Goal: Task Accomplishment & Management: Manage account settings

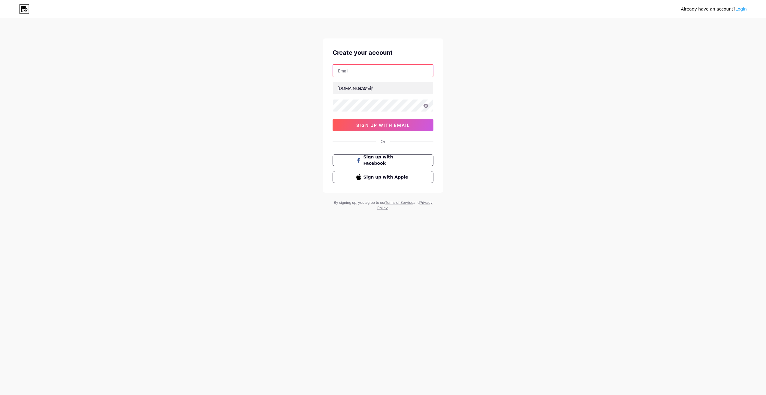
click at [409, 74] on input "text" at bounding box center [383, 71] width 100 height 12
click at [377, 72] on input "text" at bounding box center [383, 71] width 100 height 12
type input "terryofair92@gmail.com"
click at [359, 89] on input "sameollt" at bounding box center [383, 88] width 100 height 12
type input "sameollt"
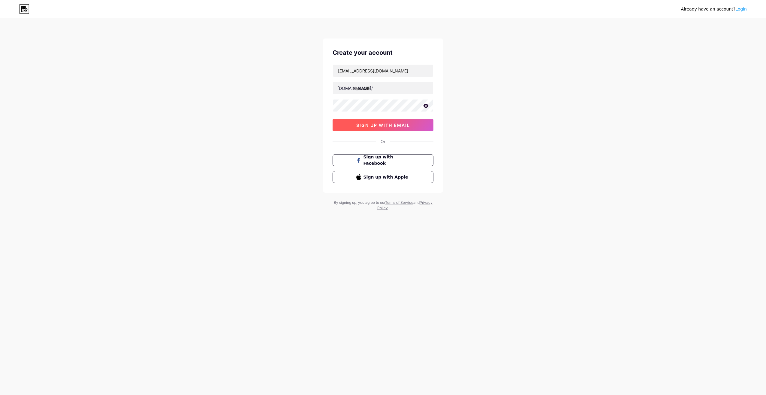
click at [387, 127] on span "sign up with email" at bounding box center [383, 125] width 54 height 5
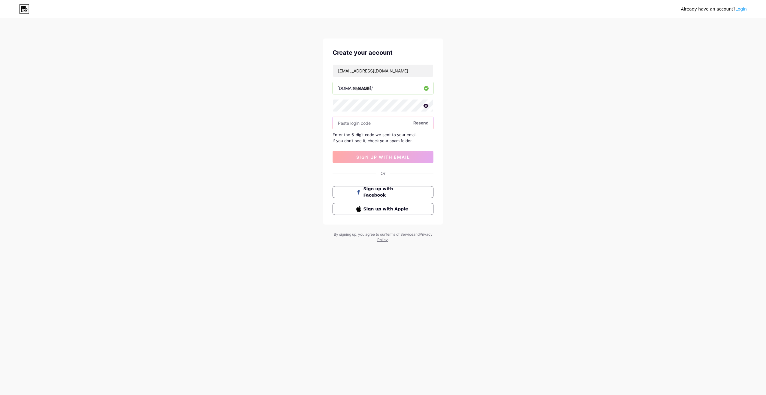
paste input "630823"
type input "630823"
click at [399, 157] on span "sign up with email" at bounding box center [383, 156] width 54 height 5
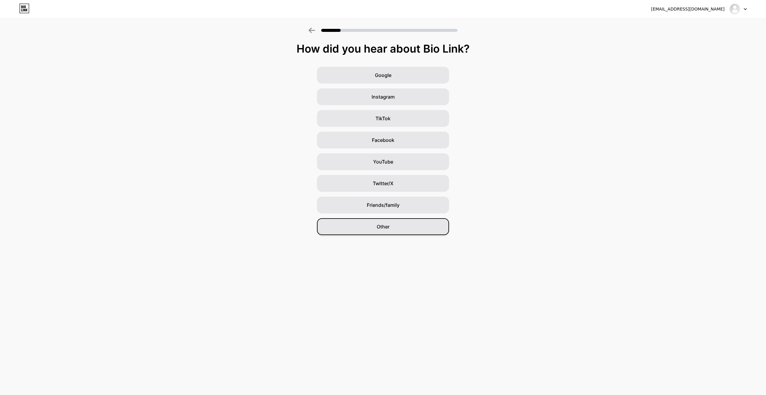
click at [400, 225] on div "Other" at bounding box center [383, 226] width 132 height 17
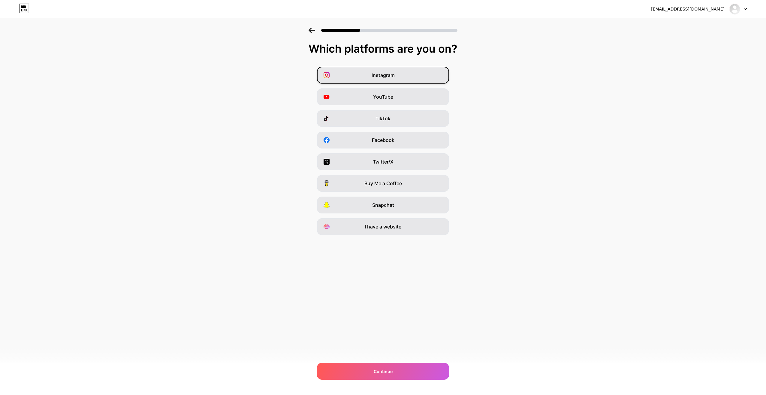
click at [405, 78] on div "Instagram" at bounding box center [383, 75] width 132 height 17
click at [403, 96] on div "YouTube" at bounding box center [383, 96] width 132 height 17
click at [403, 114] on div "TikTok" at bounding box center [383, 118] width 132 height 17
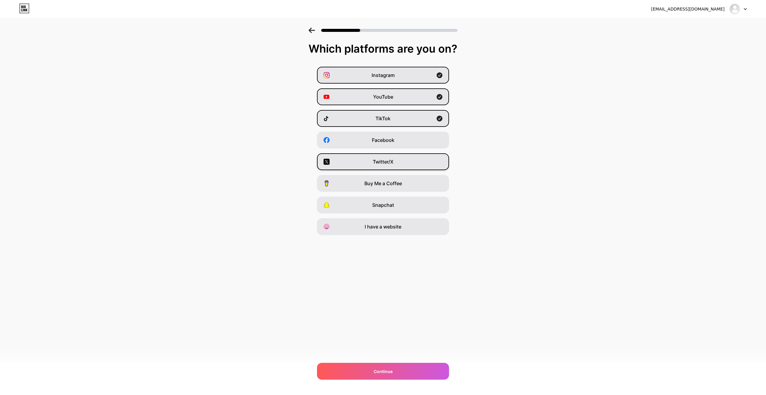
click at [417, 163] on div "Twitter/X" at bounding box center [383, 161] width 132 height 17
click at [378, 368] on span "Continue" at bounding box center [383, 371] width 19 height 6
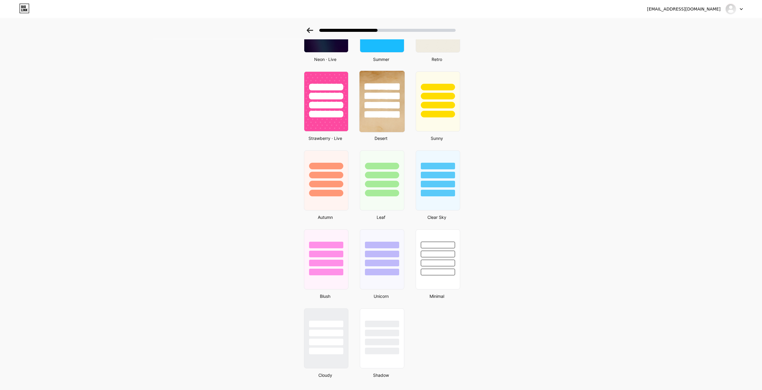
scroll to position [325, 0]
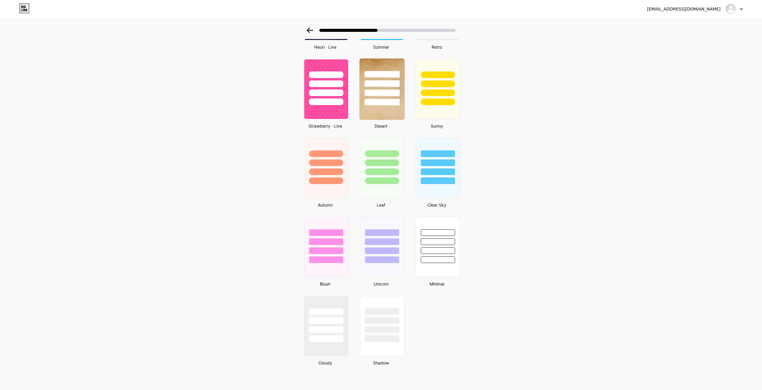
click at [387, 101] on div at bounding box center [381, 102] width 35 height 7
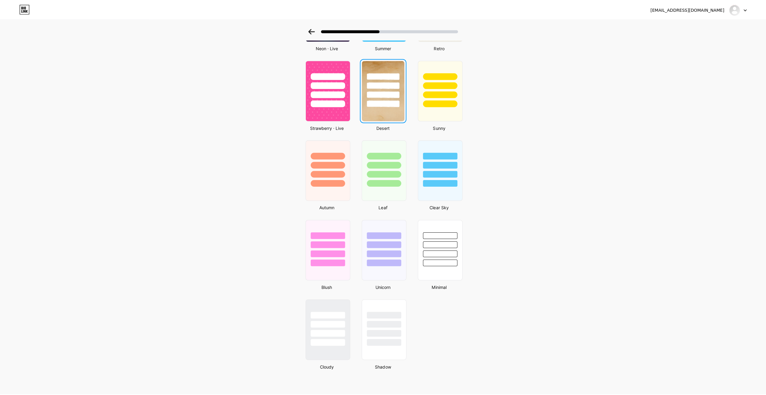
scroll to position [0, 0]
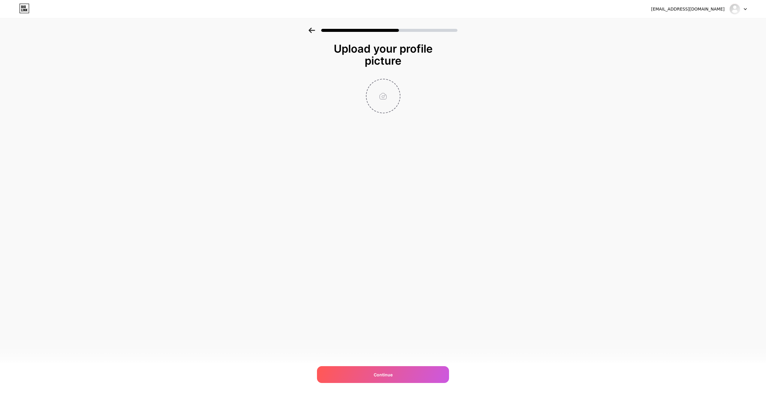
click at [384, 97] on input "file" at bounding box center [383, 95] width 33 height 33
type input "C:\fakepath\Screenshot 2025-09-20 193342.png"
click at [419, 375] on div "Continue" at bounding box center [383, 374] width 132 height 17
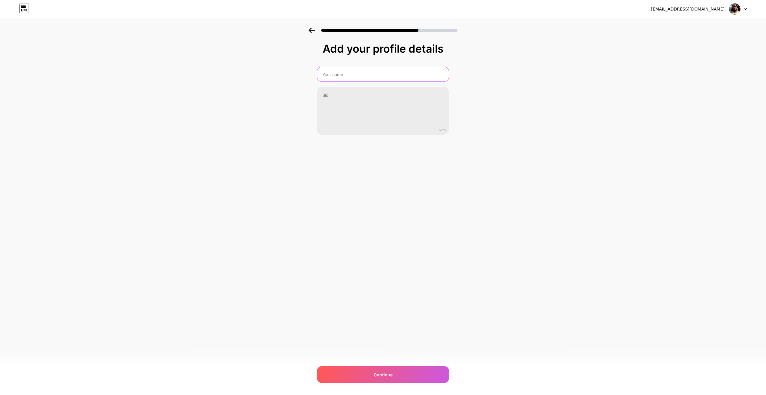
click at [363, 74] on input "text" at bounding box center [383, 74] width 132 height 14
type input "Terry"
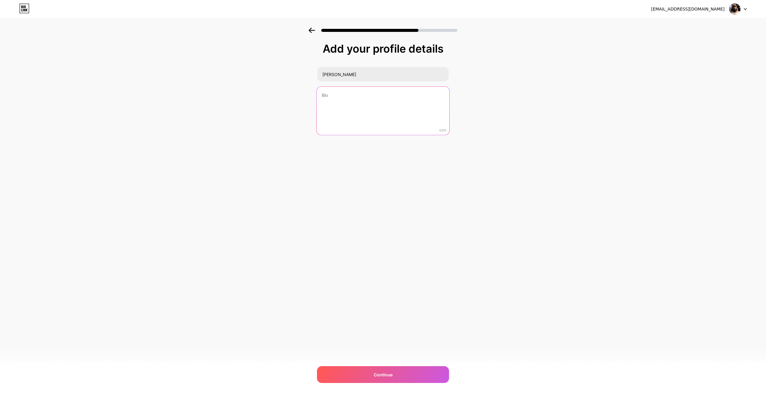
paste textarea "Gaming • Streaming • Playthroughs • Reviews & More! ✨ Social Media Tips & Visua…"
drag, startPoint x: 328, startPoint y: 105, endPoint x: 315, endPoint y: 106, distance: 12.9
click at [315, 106] on div "Add your profile details Terry Gaming • Streaming • Playthroughs • Reviews & Mo…" at bounding box center [383, 96] width 766 height 137
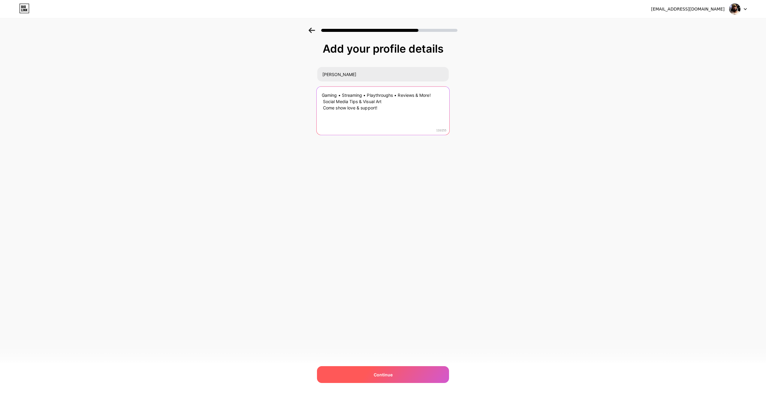
type textarea "Gaming • Streaming • Playthroughs • Reviews & More! Social Media Tips & Visual …"
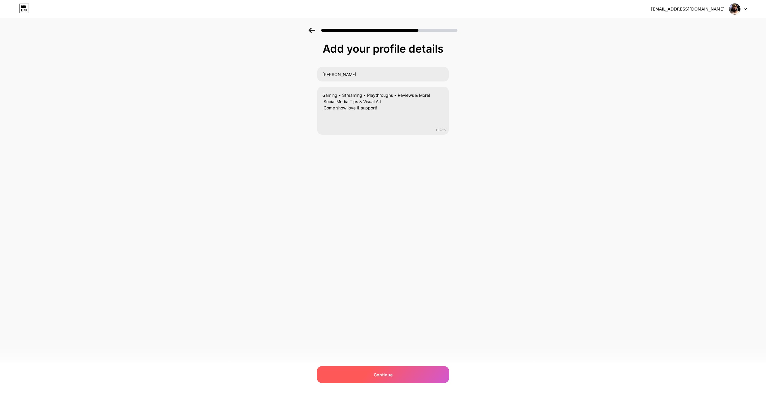
click at [406, 374] on div "Continue" at bounding box center [383, 374] width 132 height 17
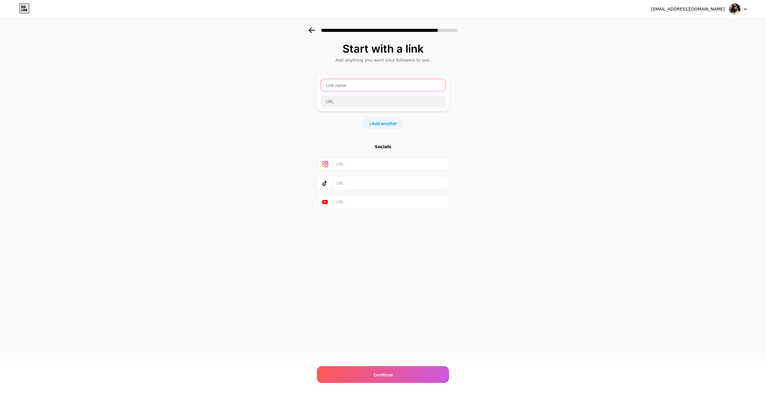
click at [378, 88] on input "text" at bounding box center [383, 85] width 124 height 12
click at [370, 205] on input "text" at bounding box center [390, 202] width 109 height 14
paste input "https://www.youtube.com/@SameollT"
type input "https://www.youtube.com/@SameollT"
click at [368, 249] on div "terryofair92@gmail.com Logout Link Copied Start with a link Add anything you wa…" at bounding box center [383, 197] width 766 height 395
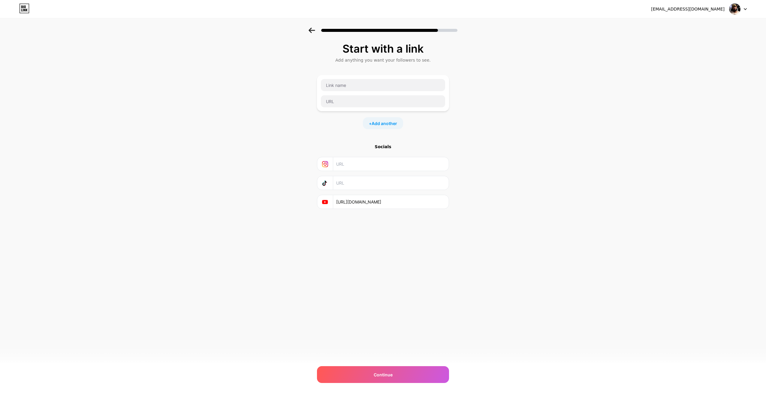
click at [356, 177] on input "text" at bounding box center [390, 183] width 109 height 14
paste input "https://www.tiktok.com/@sameollt"
type input "https://www.tiktok.com/@sameollt"
drag, startPoint x: 336, startPoint y: 162, endPoint x: 333, endPoint y: 162, distance: 3.0
click at [333, 162] on div at bounding box center [325, 164] width 16 height 14
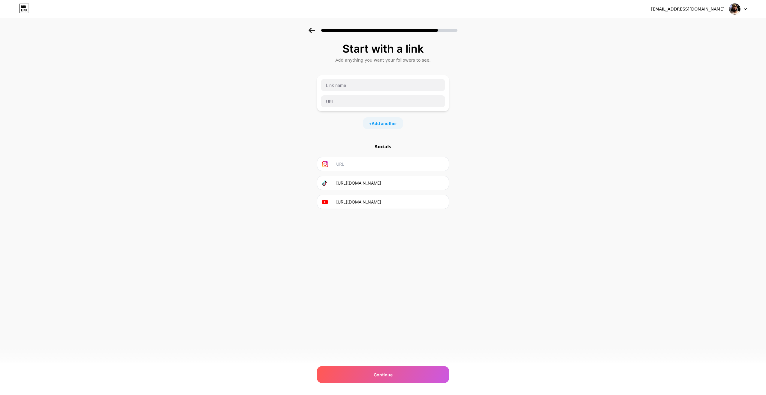
click at [344, 165] on input "text" at bounding box center [390, 164] width 109 height 14
paste input "https://www.instagram.com/"
type input "https://www.instagram.com/"
click at [397, 170] on input "https://www.instagram.com/" at bounding box center [390, 164] width 109 height 14
click at [394, 159] on input "https://www.instagram.com/" at bounding box center [390, 164] width 109 height 14
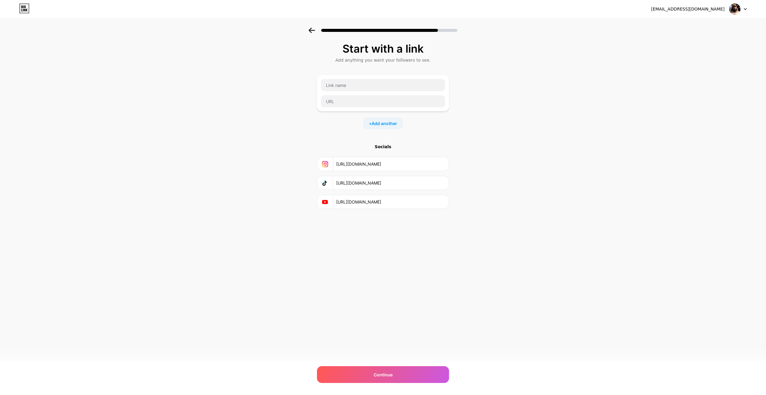
click at [394, 159] on input "https://www.instagram.com/" at bounding box center [390, 164] width 109 height 14
paste input "https://www.instagram.com/sameollt/"
type input "https://www.instagram.com/sameollt/"
click at [387, 124] on span "Add another" at bounding box center [385, 123] width 26 height 6
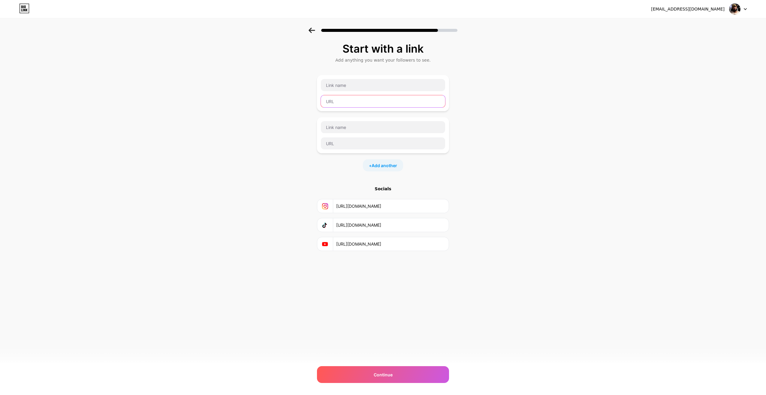
click at [362, 105] on input "text" at bounding box center [383, 101] width 124 height 12
click at [359, 92] on div at bounding box center [383, 93] width 125 height 29
click at [359, 88] on input "text" at bounding box center [383, 85] width 124 height 12
type input "Twitter/X"
paste input "https://x.com/SameollT"
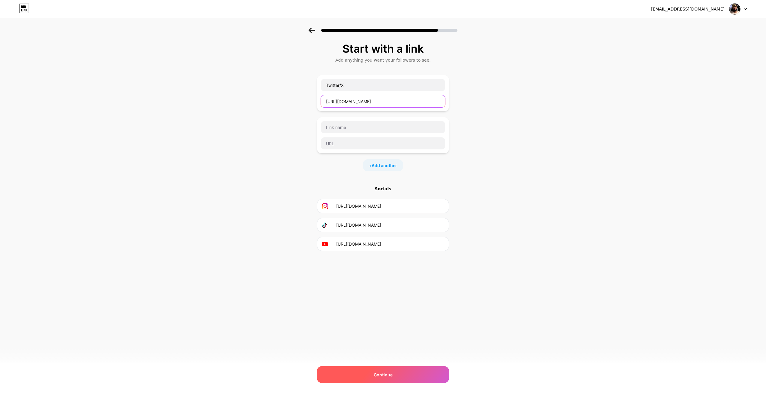
type input "https://x.com/SameollT"
click at [413, 375] on div "Continue" at bounding box center [383, 374] width 132 height 17
click at [414, 371] on div "Continue" at bounding box center [383, 374] width 132 height 17
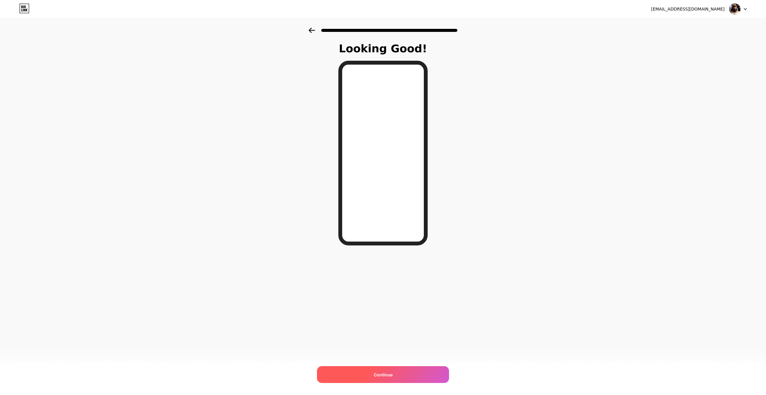
click at [407, 378] on div "Continue" at bounding box center [383, 374] width 132 height 17
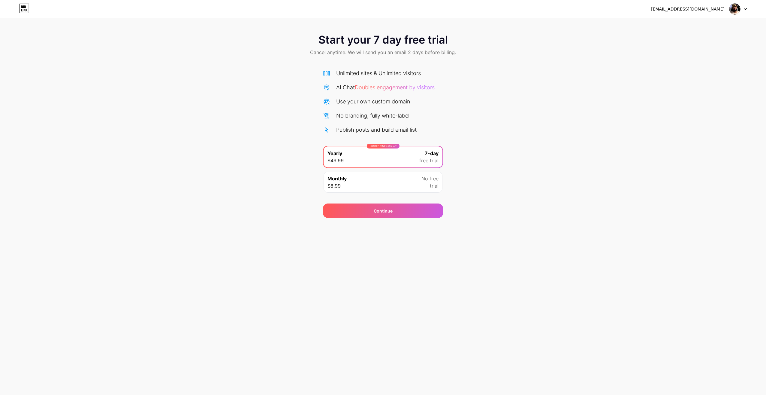
click at [348, 180] on div "Monthly $8.99 No free trial" at bounding box center [383, 181] width 119 height 21
click at [370, 212] on div "Continue" at bounding box center [383, 210] width 120 height 14
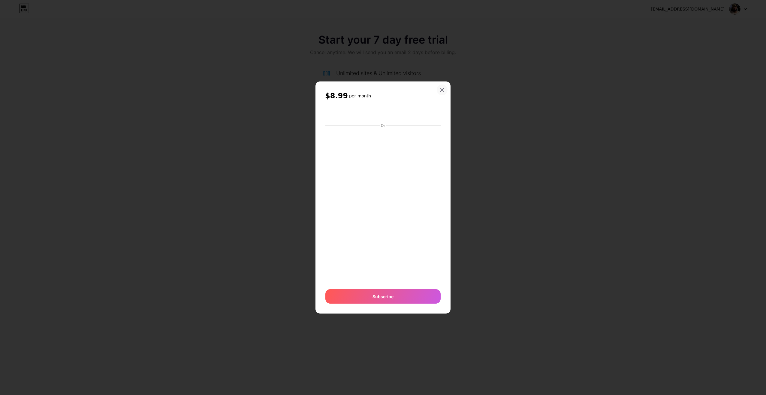
click at [444, 88] on icon at bounding box center [442, 89] width 5 height 5
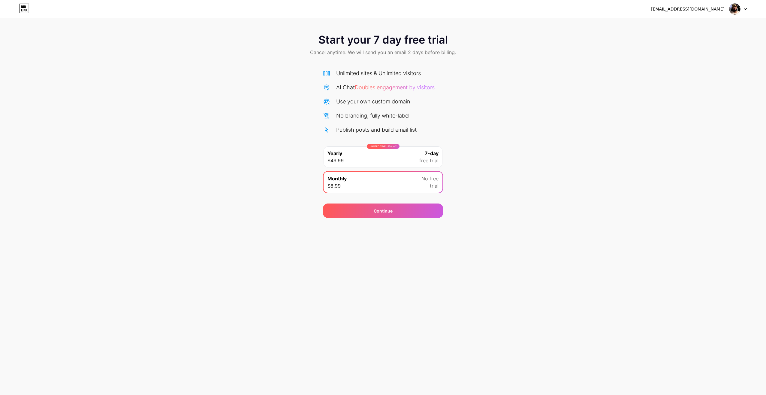
click at [732, 11] on img at bounding box center [734, 8] width 11 height 11
click at [691, 12] on div "terryofair92@gmail.com" at bounding box center [688, 9] width 74 height 6
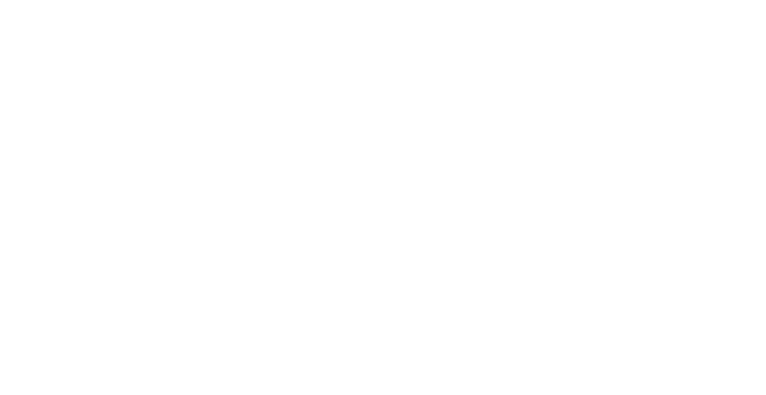
drag, startPoint x: 389, startPoint y: 149, endPoint x: 382, endPoint y: 108, distance: 41.5
click at [389, 0] on html at bounding box center [383, 0] width 766 height 0
click at [448, 0] on html at bounding box center [383, 0] width 766 height 0
click at [125, 0] on html at bounding box center [383, 0] width 766 height 0
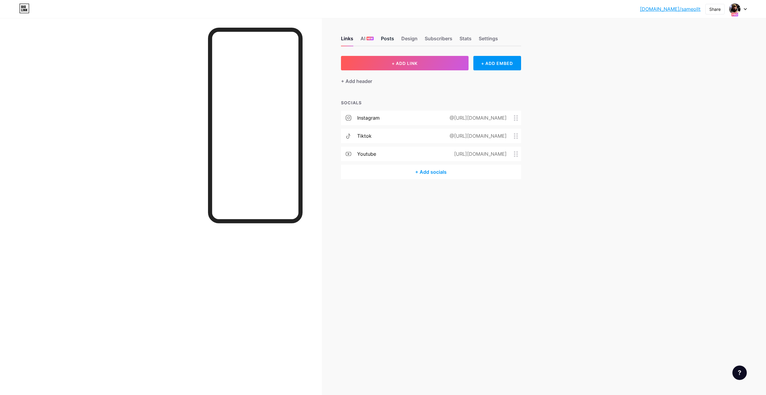
click at [390, 39] on div "Posts" at bounding box center [387, 40] width 13 height 11
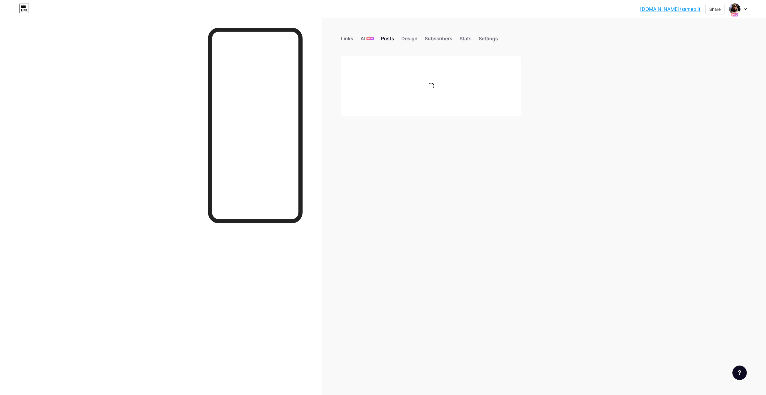
click at [735, 12] on icon at bounding box center [735, 14] width 7 height 5
click at [355, 41] on div "Links AI NEW Posts Design Subscribers Stats Settings" at bounding box center [431, 35] width 180 height 21
click at [351, 41] on div "Links" at bounding box center [347, 40] width 12 height 11
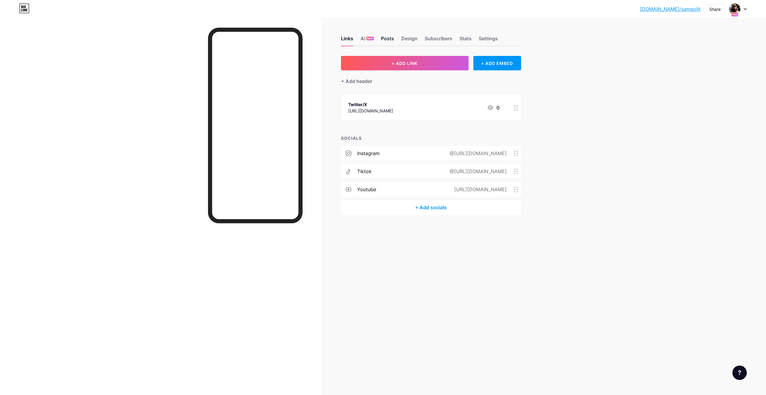
click at [391, 35] on div "Posts" at bounding box center [387, 40] width 13 height 11
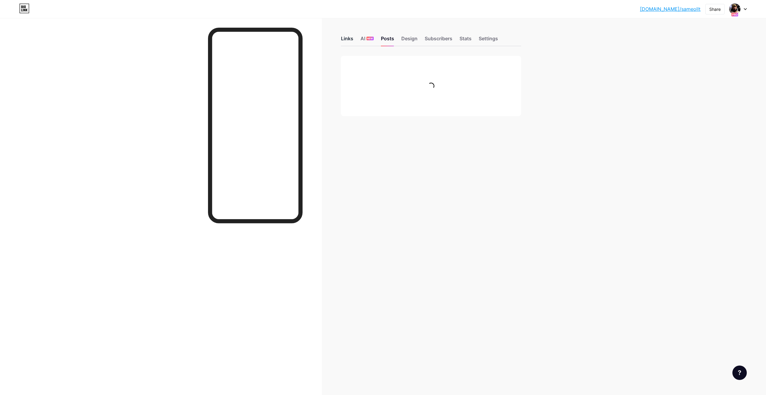
click at [346, 43] on div "Links" at bounding box center [347, 40] width 12 height 11
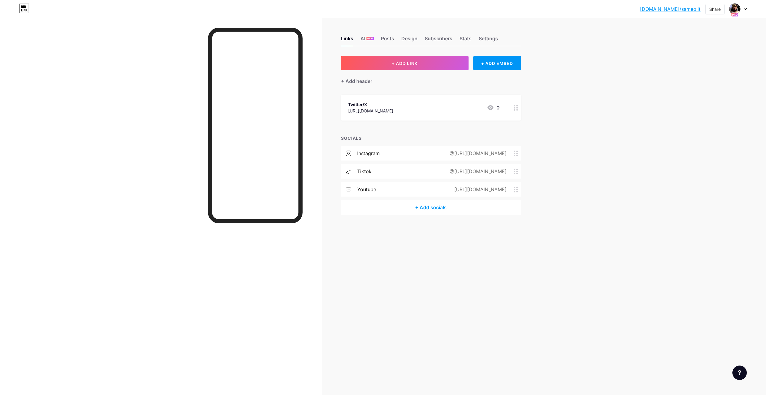
click at [515, 110] on icon at bounding box center [516, 108] width 4 height 6
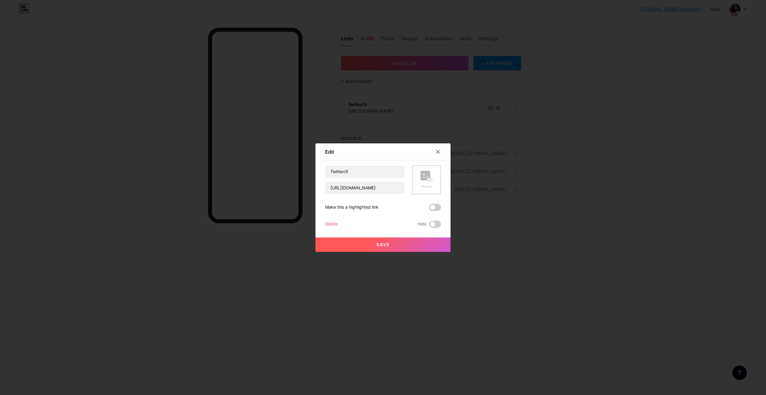
click at [328, 224] on div "Delete" at bounding box center [331, 223] width 13 height 7
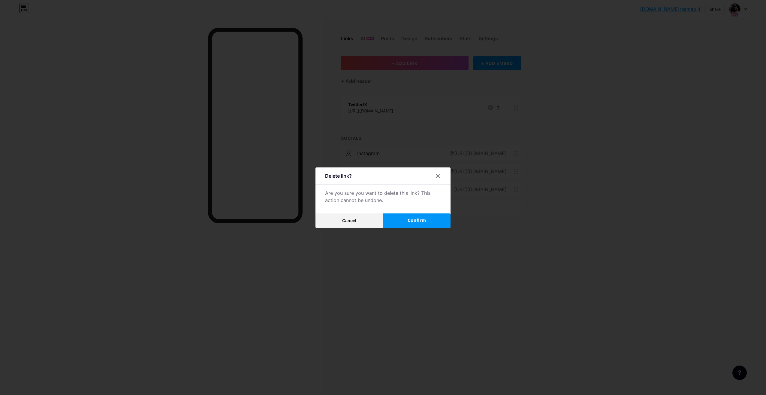
click at [412, 216] on button "Confirm" at bounding box center [417, 220] width 68 height 14
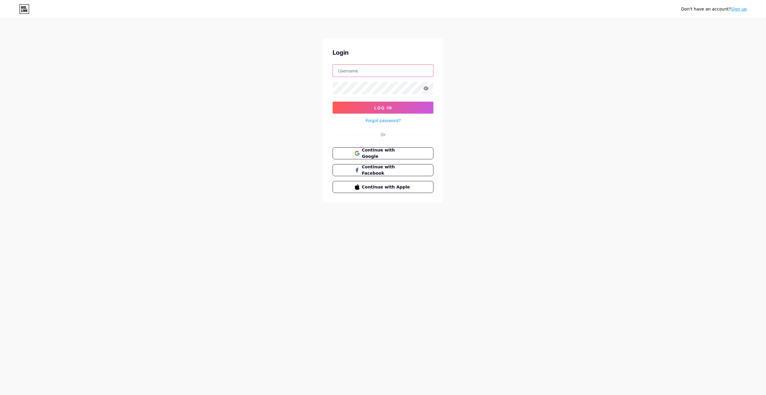
click at [393, 70] on input "text" at bounding box center [383, 71] width 100 height 12
type input "[EMAIL_ADDRESS][DOMAIN_NAME]"
click at [333, 102] on button "Log In" at bounding box center [383, 108] width 101 height 12
click at [405, 110] on button "Log In" at bounding box center [383, 108] width 101 height 12
click at [303, 0] on div "Don't have an account? Sign up" at bounding box center [383, 9] width 766 height 18
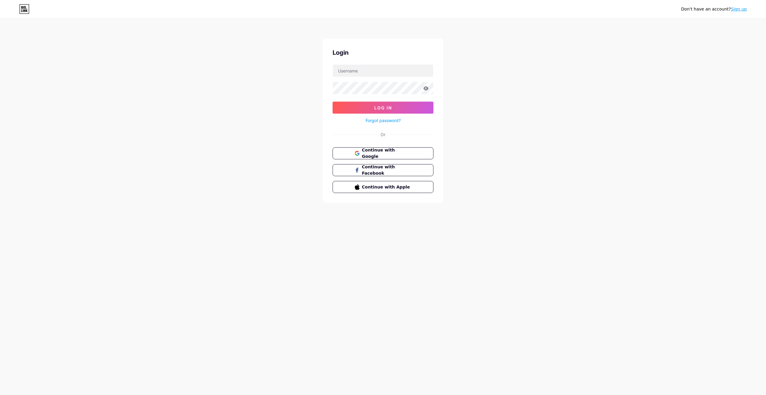
click at [379, 78] on form "Log In Forgot password?" at bounding box center [383, 94] width 101 height 60
click at [381, 73] on input "text" at bounding box center [383, 71] width 100 height 12
type input "[EMAIL_ADDRESS][DOMAIN_NAME]"
click at [333, 102] on button "Log In" at bounding box center [383, 108] width 101 height 12
click at [403, 74] on input "text" at bounding box center [383, 71] width 100 height 12
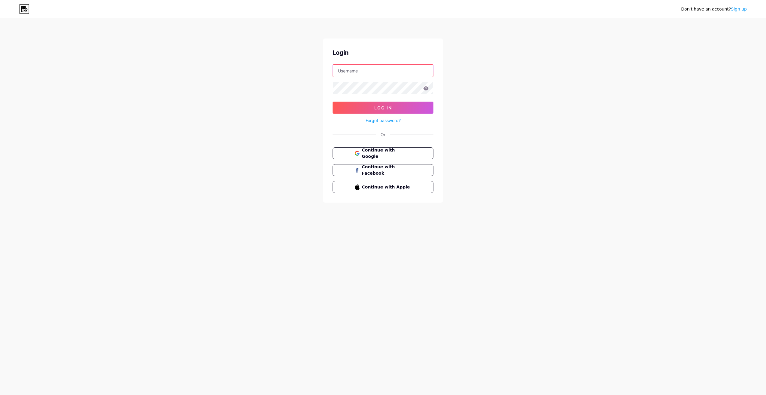
type input "[EMAIL_ADDRESS][DOMAIN_NAME]"
click at [333, 102] on button "Log In" at bounding box center [383, 108] width 101 height 12
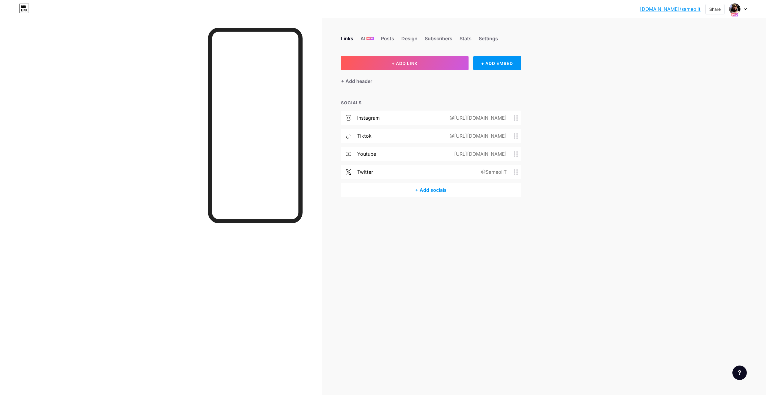
click at [737, 14] on icon at bounding box center [735, 15] width 5 height 2
click at [706, 66] on link "Account settings" at bounding box center [709, 68] width 74 height 16
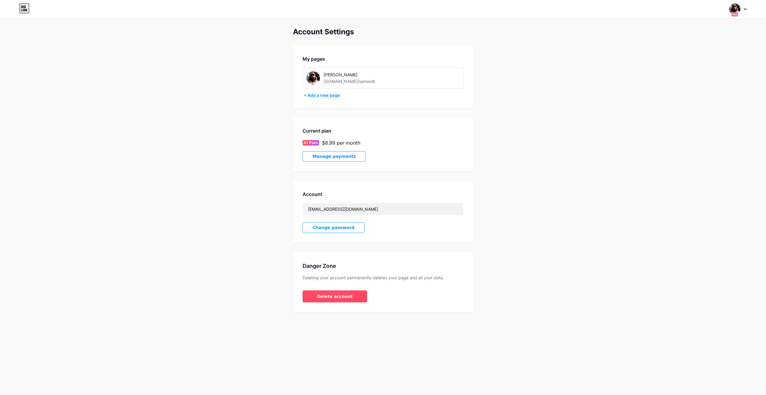
click at [337, 155] on span "Manage payments" at bounding box center [334, 156] width 43 height 5
click at [340, 284] on div "Danger Zone Deleting your account permanently deletes your page and all your da…" at bounding box center [383, 282] width 180 height 60
click at [342, 291] on button "Delete account" at bounding box center [335, 296] width 65 height 12
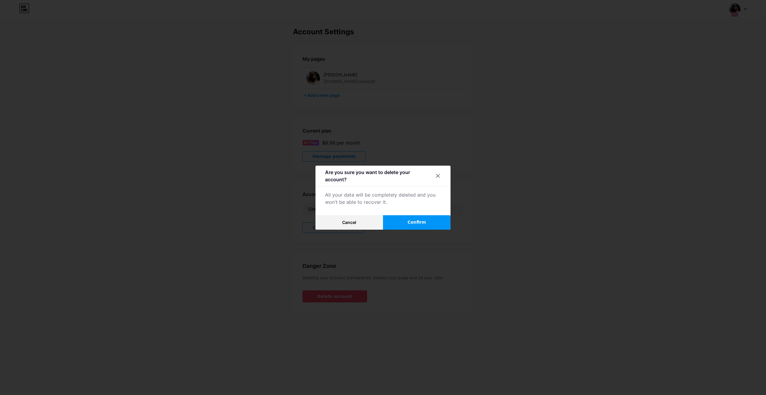
click at [431, 216] on button "Confirm" at bounding box center [417, 222] width 68 height 14
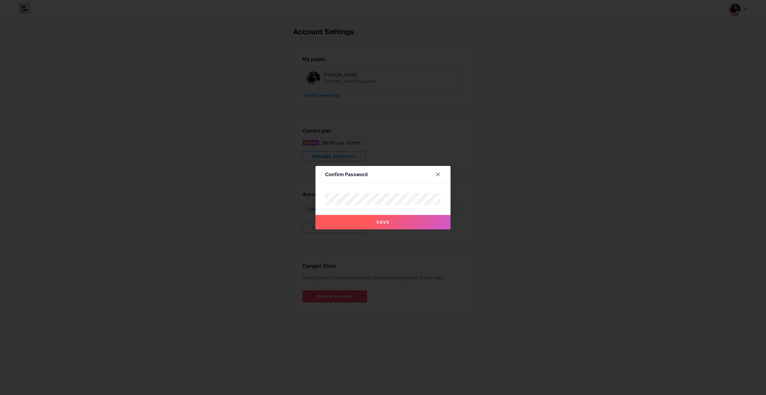
click at [409, 221] on button "Save" at bounding box center [383, 222] width 135 height 14
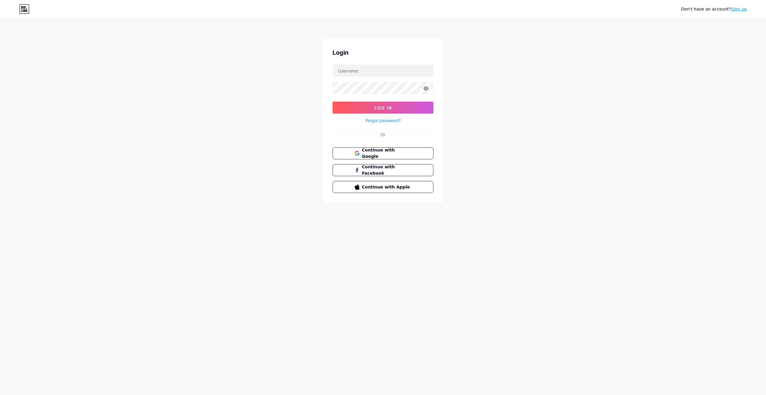
click at [387, 58] on div "Login Log In Forgot password? Or Continue with Google Continue with Facebook Co…" at bounding box center [383, 120] width 120 height 164
click at [383, 66] on input "text" at bounding box center [383, 71] width 100 height 12
type input "[EMAIL_ADDRESS][DOMAIN_NAME]"
click at [333, 102] on button "Log In" at bounding box center [383, 108] width 101 height 12
